Goal: Information Seeking & Learning: Learn about a topic

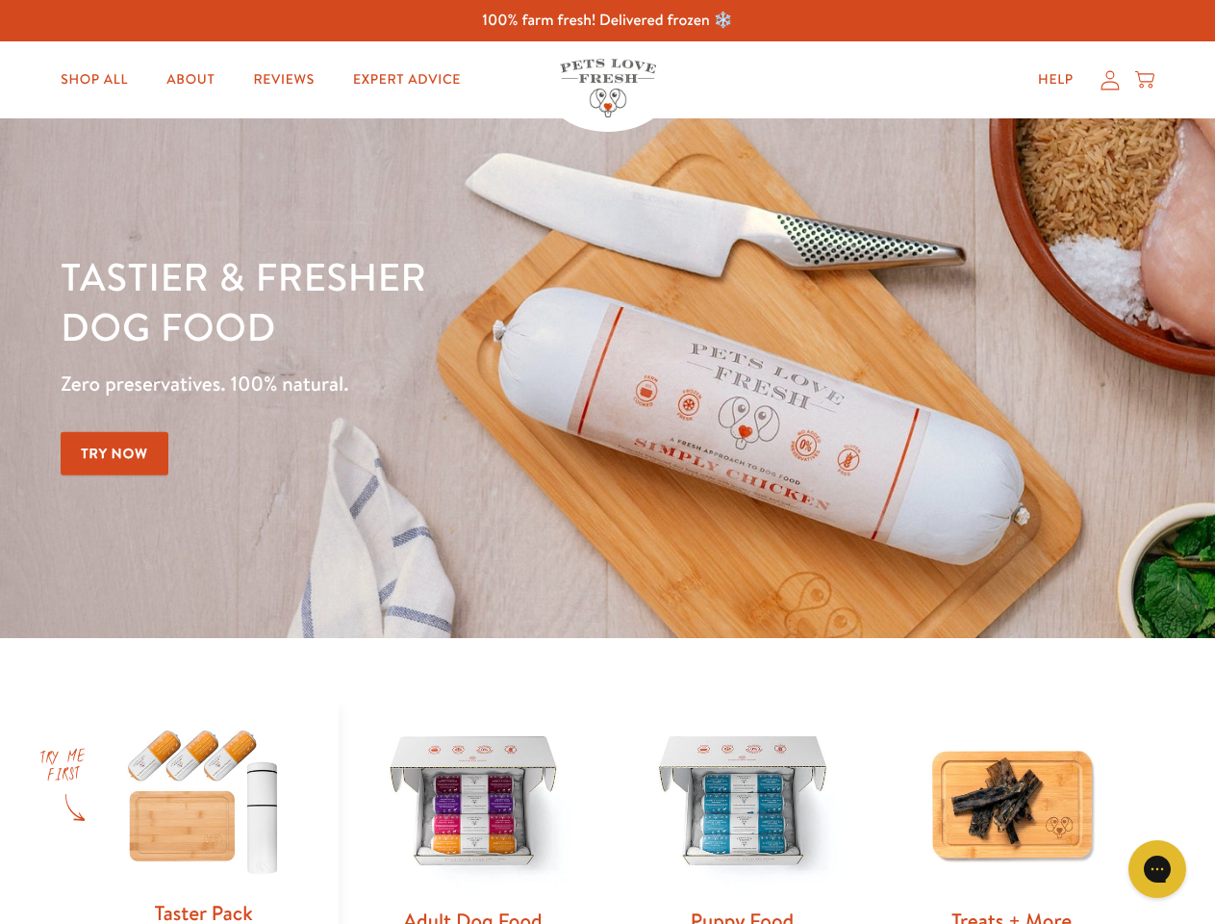
click at [607, 462] on div "Tastier & fresher dog food Zero preservatives. 100% natural. Try Now" at bounding box center [425, 378] width 729 height 254
click at [1157, 869] on icon "Gorgias live chat" at bounding box center [1157, 868] width 18 height 18
